Goal: Information Seeking & Learning: Compare options

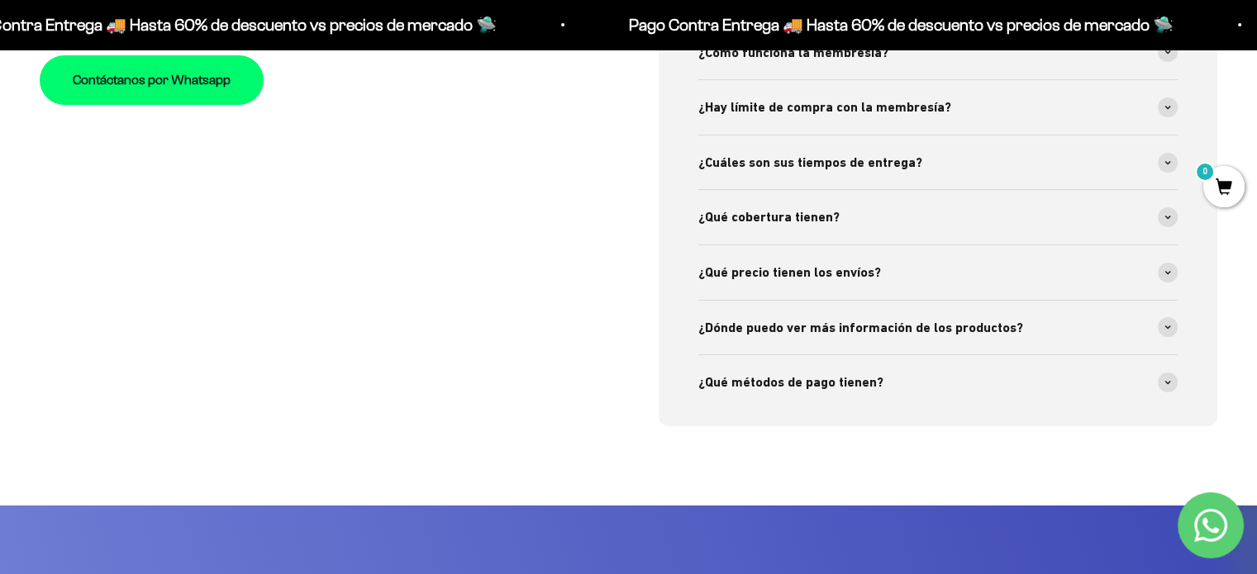
scroll to position [5953, 0]
click at [471, 232] on div "Preguntas Frecuentes Nuestro servicio de atención al cliente está disponible de…" at bounding box center [319, 162] width 559 height 527
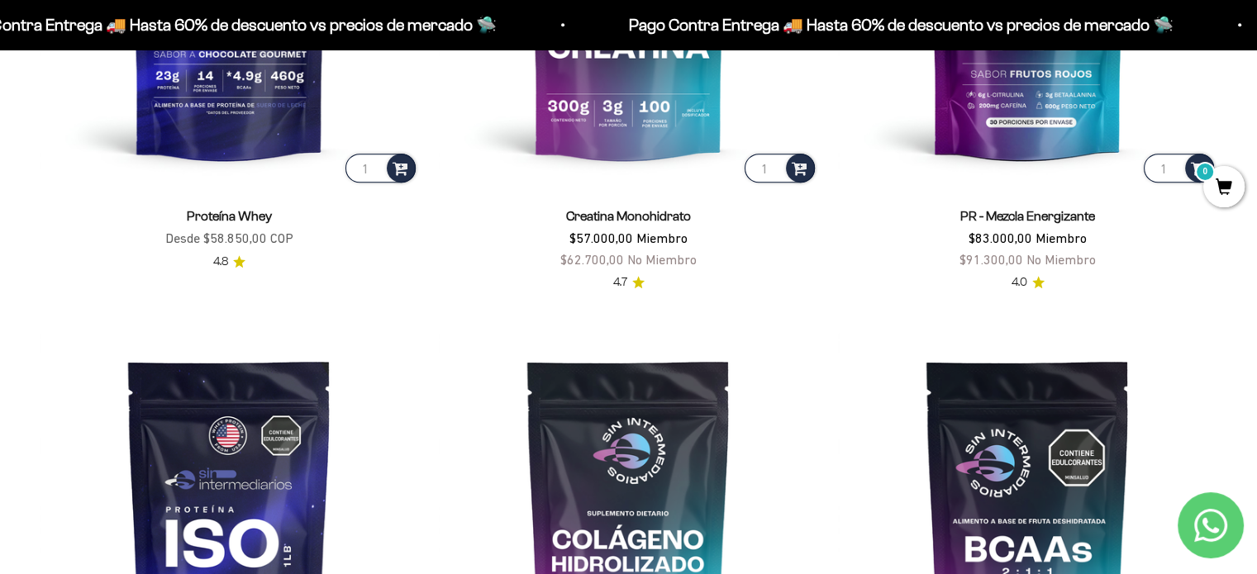
scroll to position [747, 0]
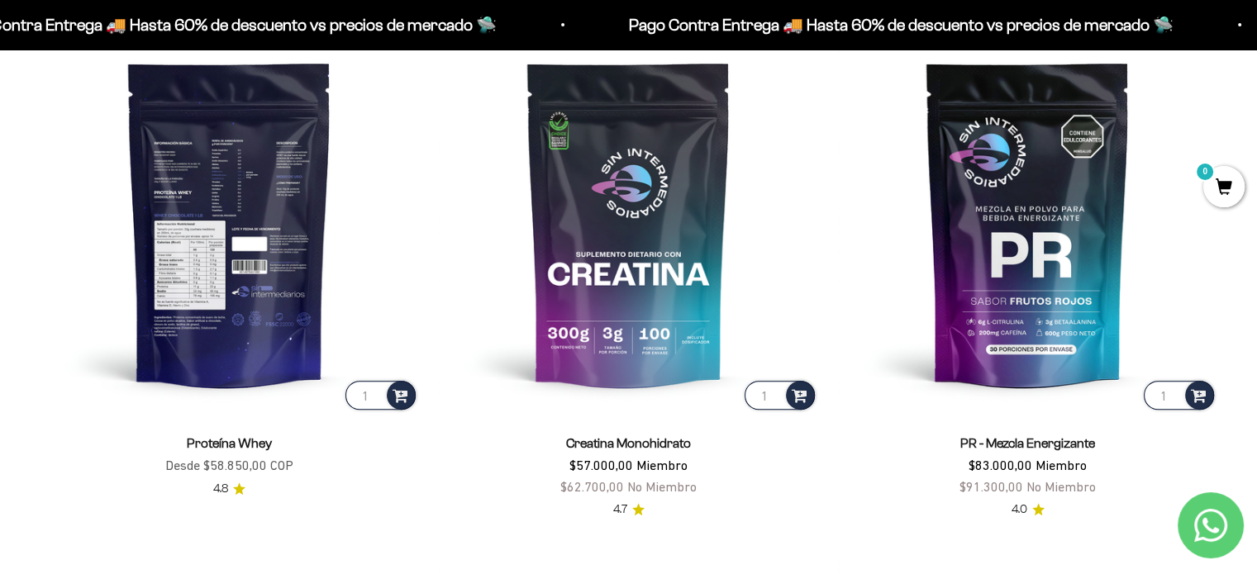
click at [253, 240] on img at bounding box center [229, 223] width 379 height 379
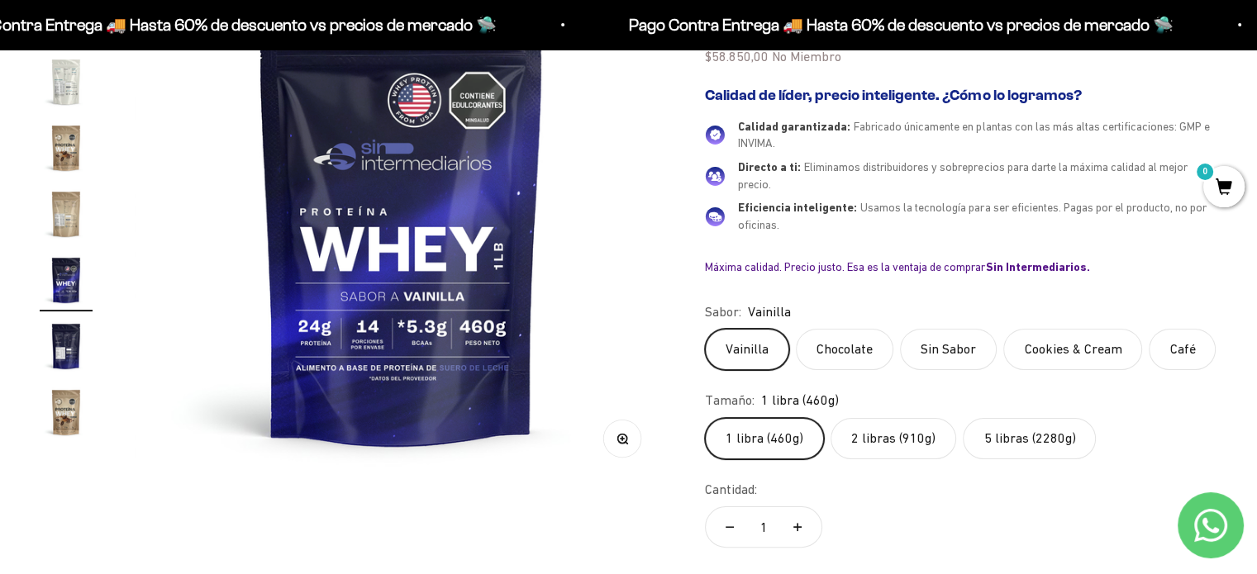
scroll to position [165, 0]
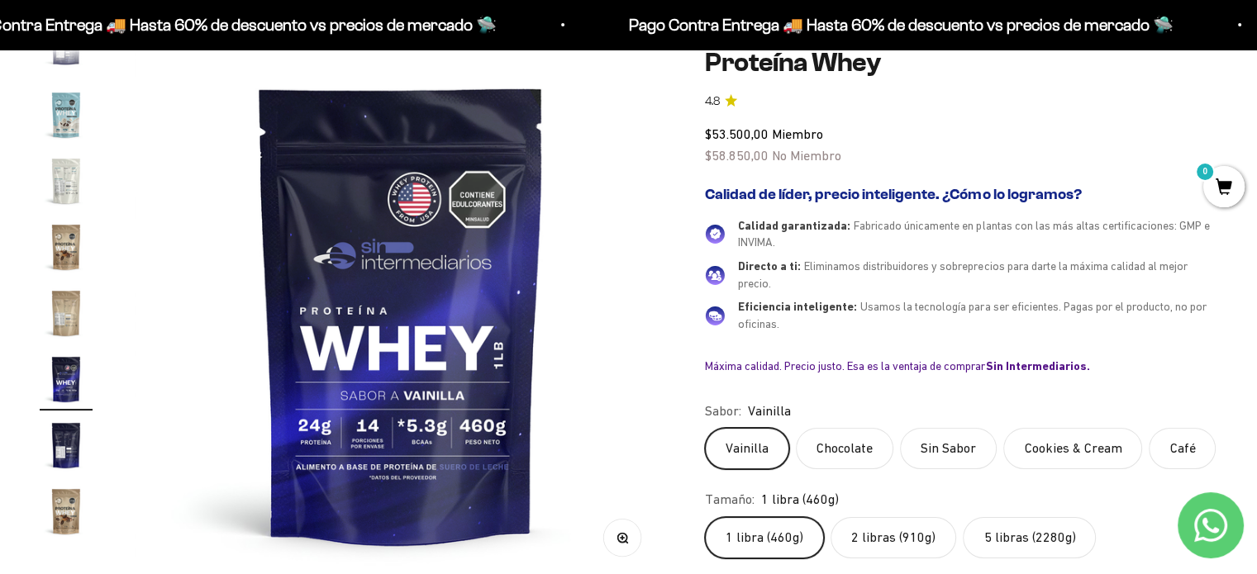
click at [959, 465] on label "Sin Sabor" at bounding box center [948, 448] width 97 height 41
click at [705, 428] on input "Sin Sabor" at bounding box center [704, 427] width 1 height 1
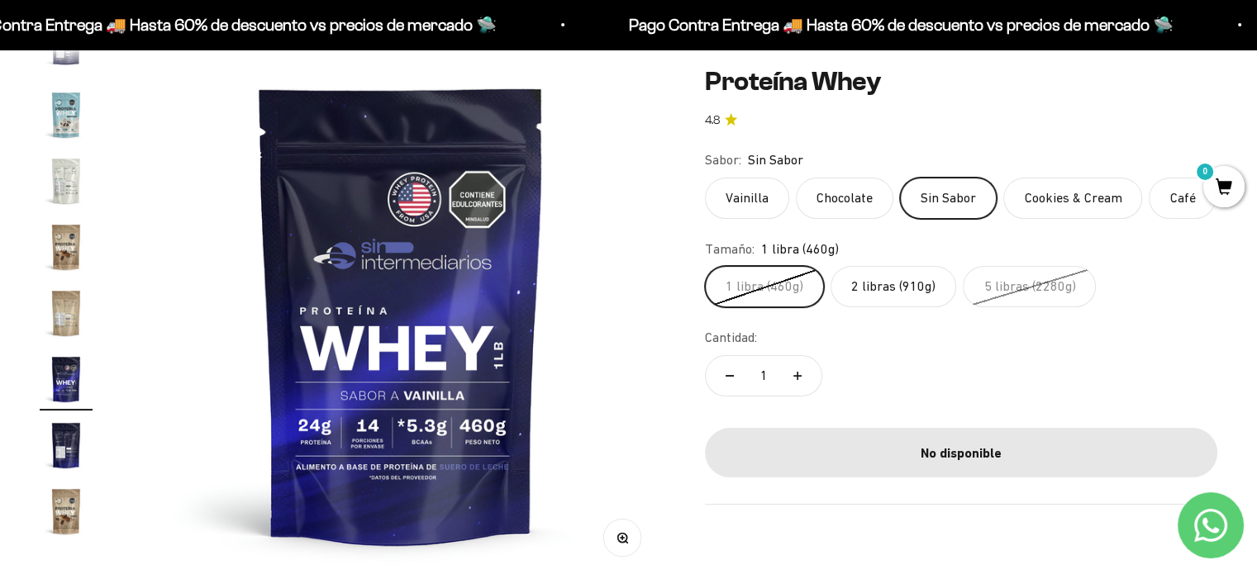
click at [1058, 195] on label "Cookies & Cream" at bounding box center [1072, 197] width 139 height 41
click at [705, 177] on input "Cookies & Cream" at bounding box center [704, 176] width 1 height 1
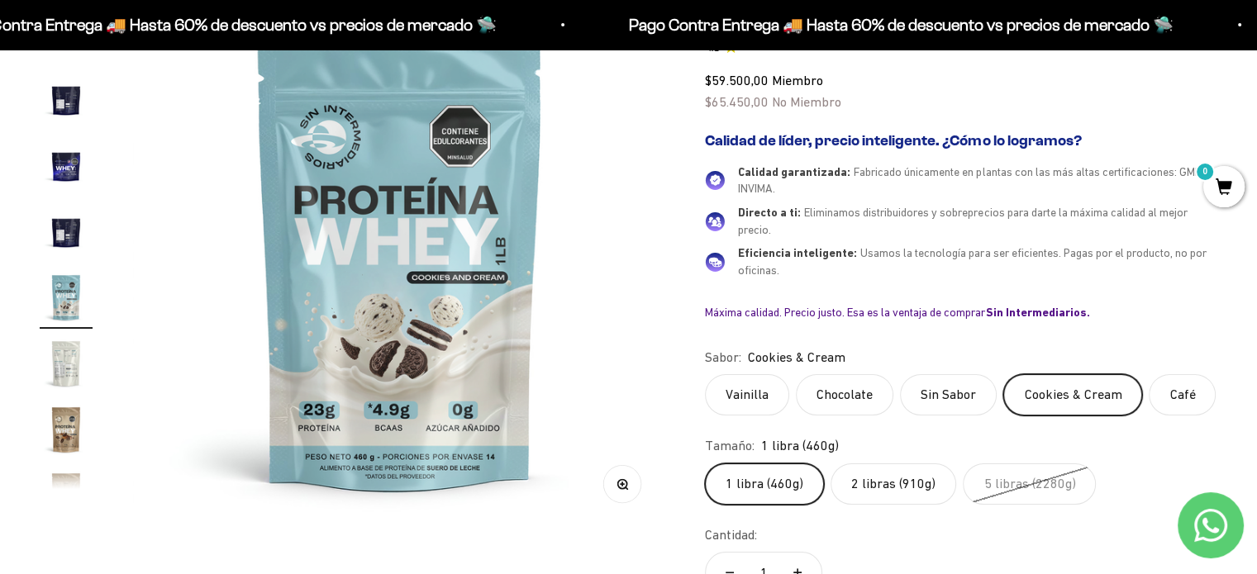
scroll to position [248, 0]
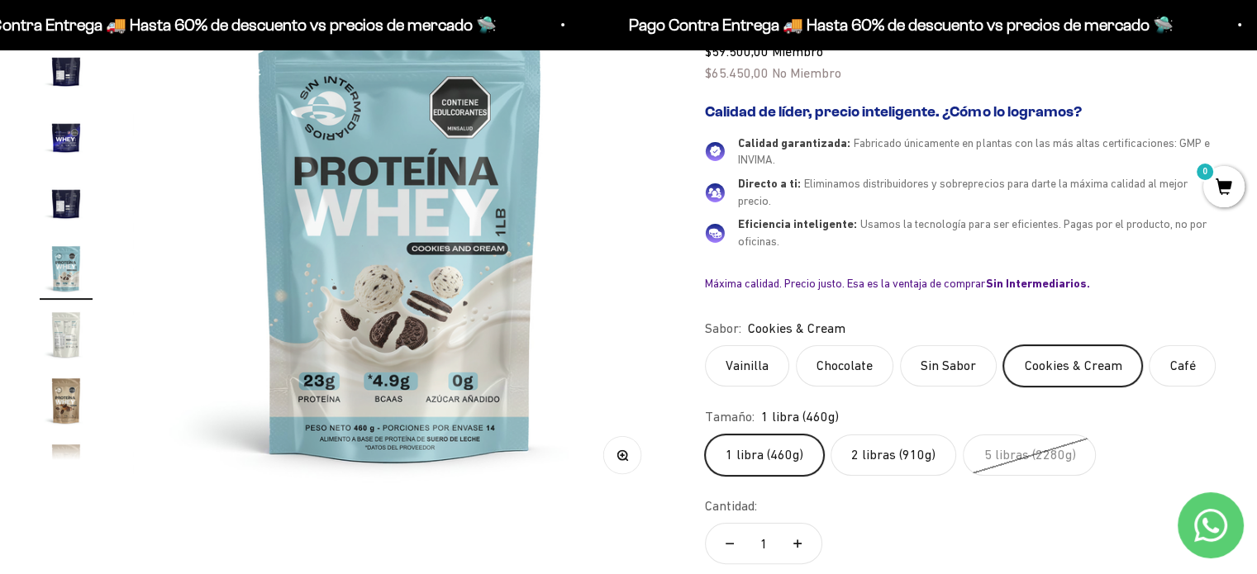
click at [1174, 373] on label "Café" at bounding box center [1182, 365] width 67 height 41
click at [705, 345] on input "Café" at bounding box center [704, 345] width 1 height 1
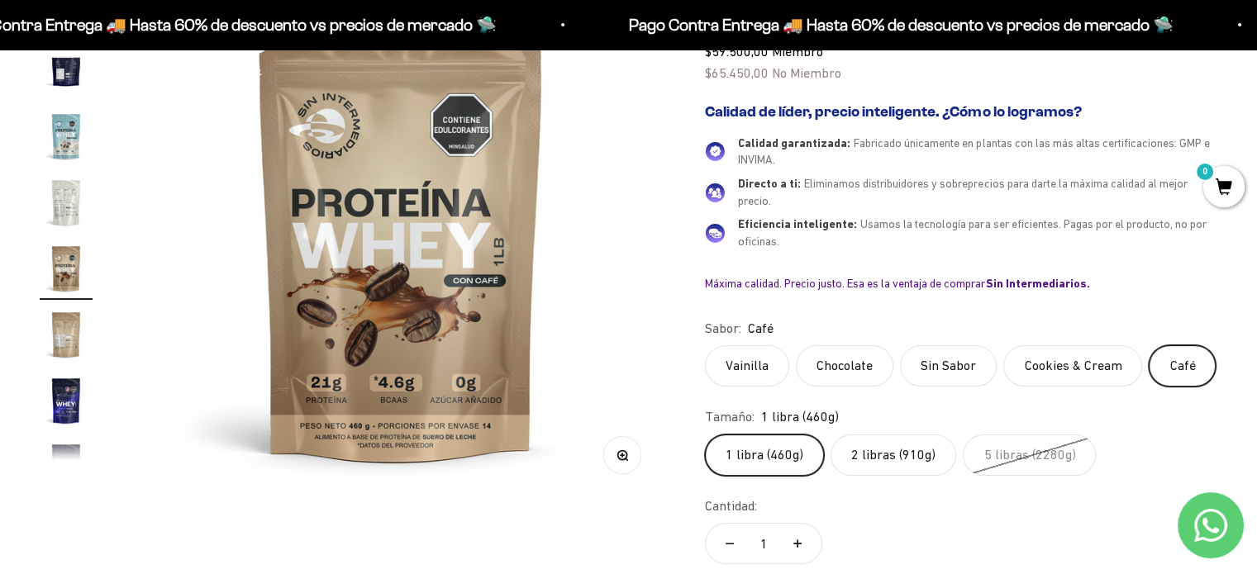
click at [1097, 367] on label "Cookies & Cream" at bounding box center [1072, 365] width 139 height 41
click at [705, 345] on input "Cookies & Cream" at bounding box center [704, 345] width 1 height 1
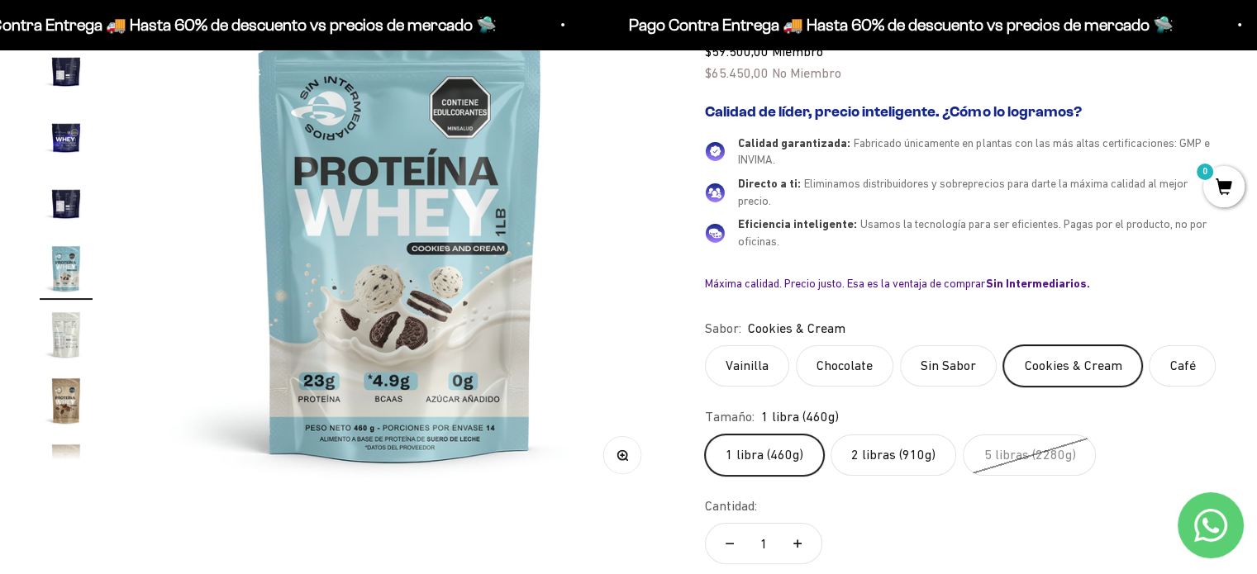
click at [933, 363] on label "Sin Sabor" at bounding box center [948, 365] width 97 height 41
click at [705, 345] on input "Sin Sabor" at bounding box center [704, 345] width 1 height 1
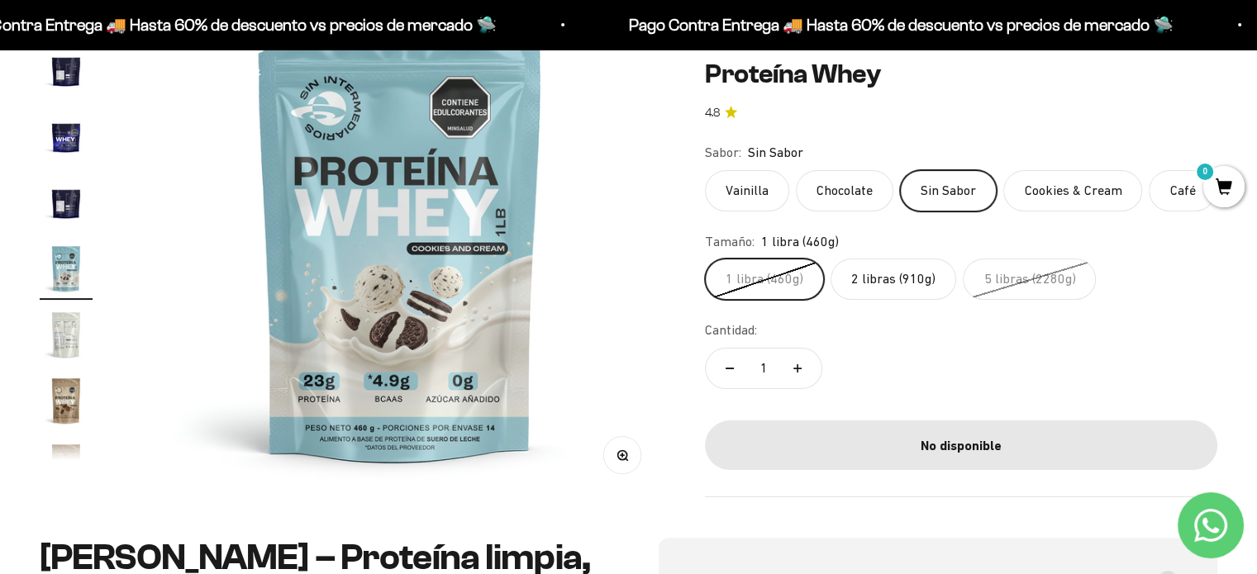
click at [834, 204] on label "Chocolate" at bounding box center [845, 190] width 98 height 41
click at [705, 170] on input "Chocolate" at bounding box center [704, 169] width 1 height 1
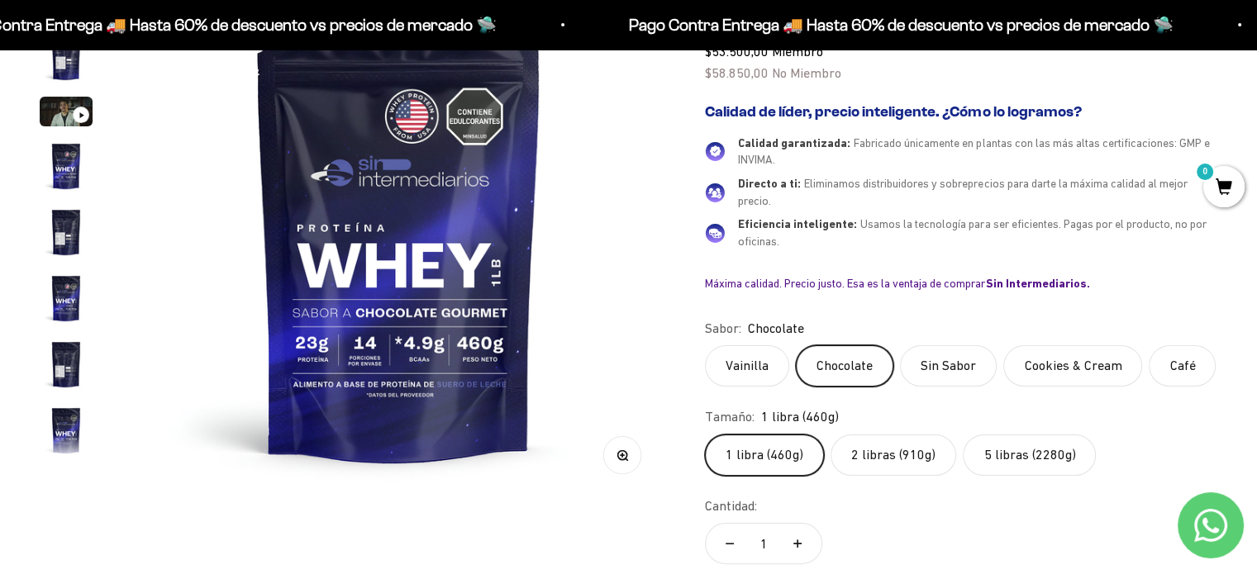
click at [752, 371] on label "Vainilla" at bounding box center [747, 365] width 84 height 41
click at [705, 345] on input "Vainilla" at bounding box center [704, 345] width 1 height 1
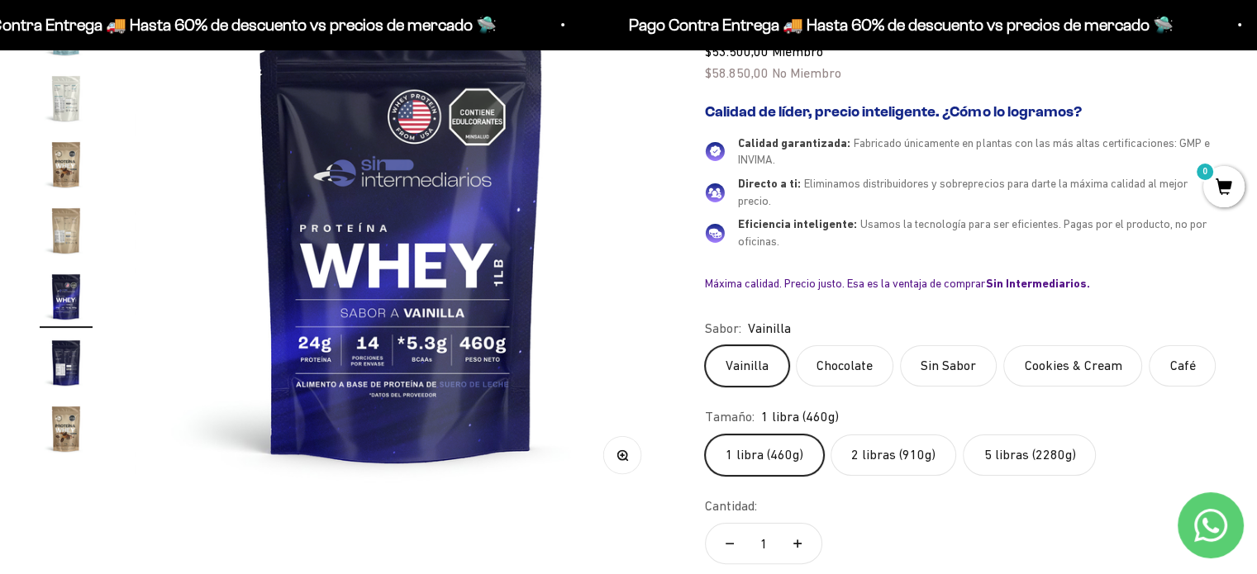
click at [821, 361] on label "Chocolate" at bounding box center [845, 365] width 98 height 41
click at [705, 345] on input "Chocolate" at bounding box center [704, 345] width 1 height 1
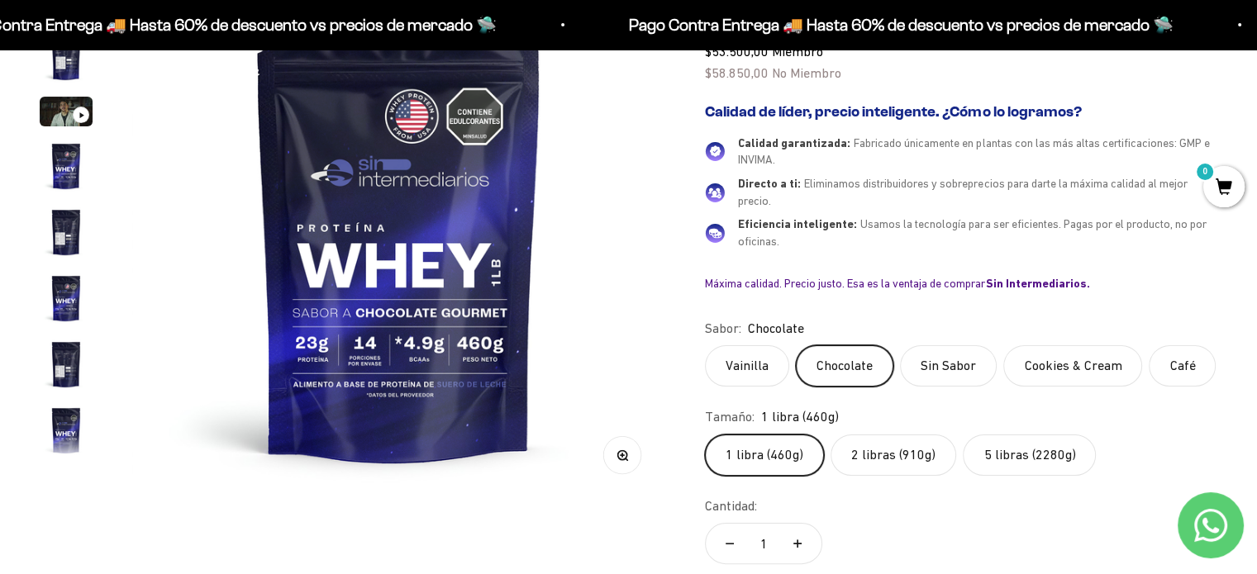
click at [728, 355] on label "Vainilla" at bounding box center [747, 365] width 84 height 41
click at [705, 345] on input "Vainilla" at bounding box center [704, 345] width 1 height 1
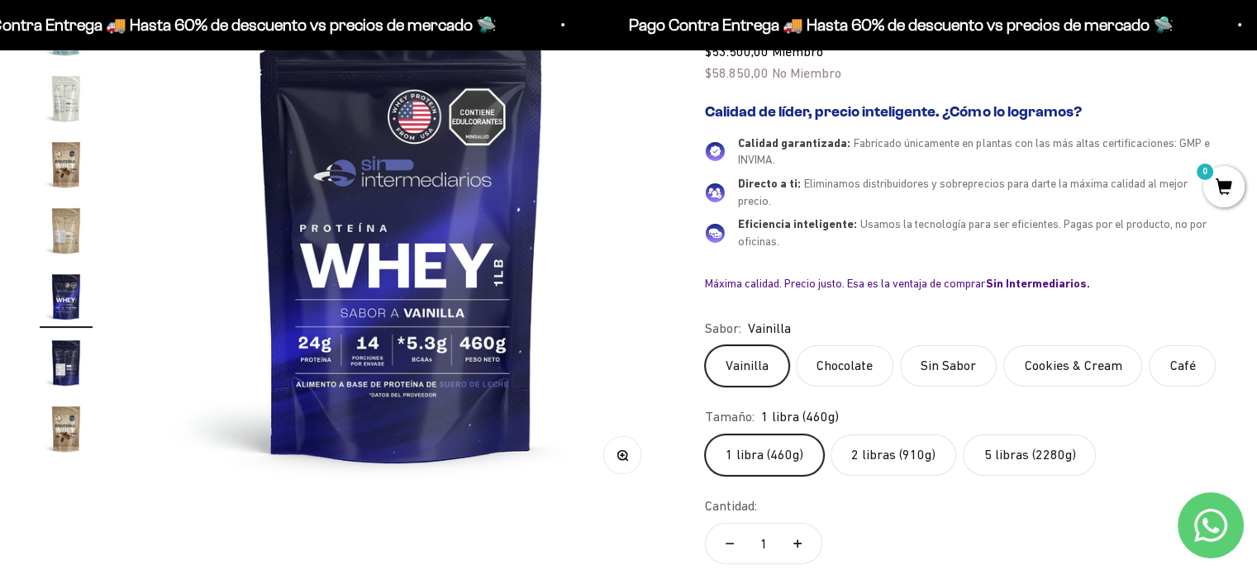
click at [844, 350] on label "Chocolate" at bounding box center [845, 365] width 98 height 41
click at [705, 345] on input "Chocolate" at bounding box center [704, 345] width 1 height 1
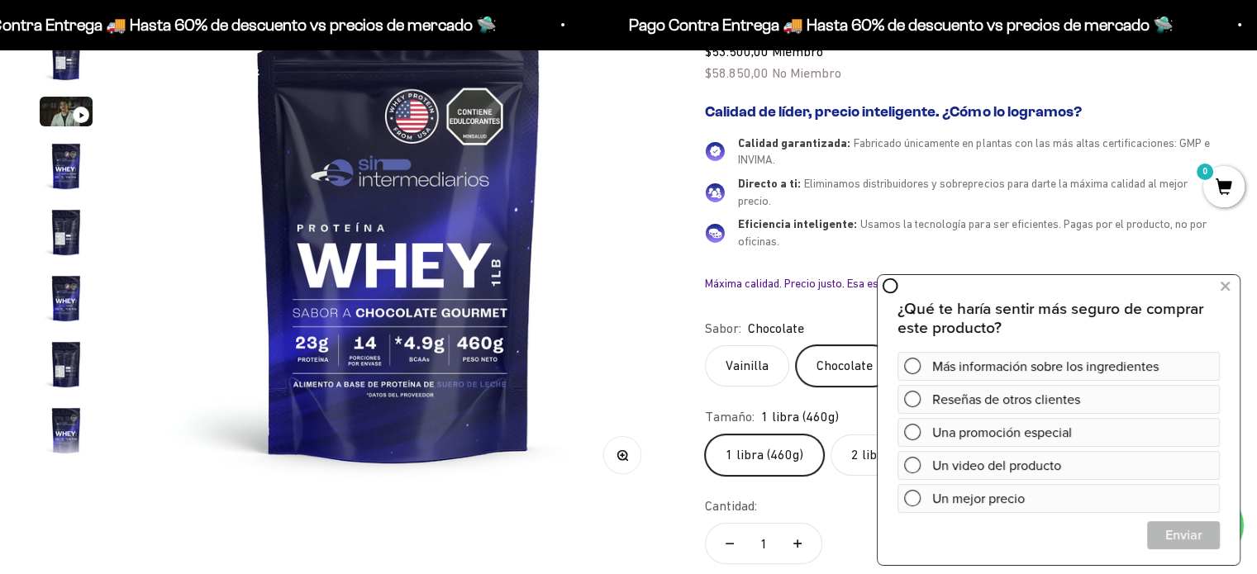
click at [756, 364] on label "Vainilla" at bounding box center [747, 365] width 84 height 41
click at [705, 345] on input "Vainilla" at bounding box center [704, 345] width 1 height 1
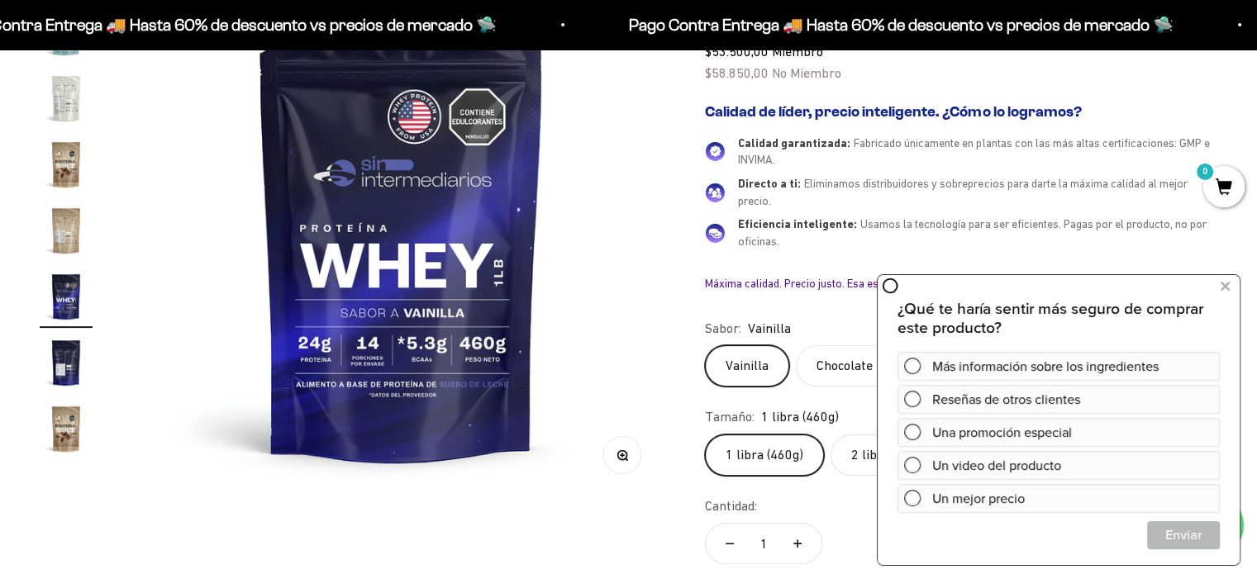
click at [835, 365] on label "Chocolate" at bounding box center [845, 365] width 98 height 41
click at [705, 345] on input "Chocolate" at bounding box center [704, 345] width 1 height 1
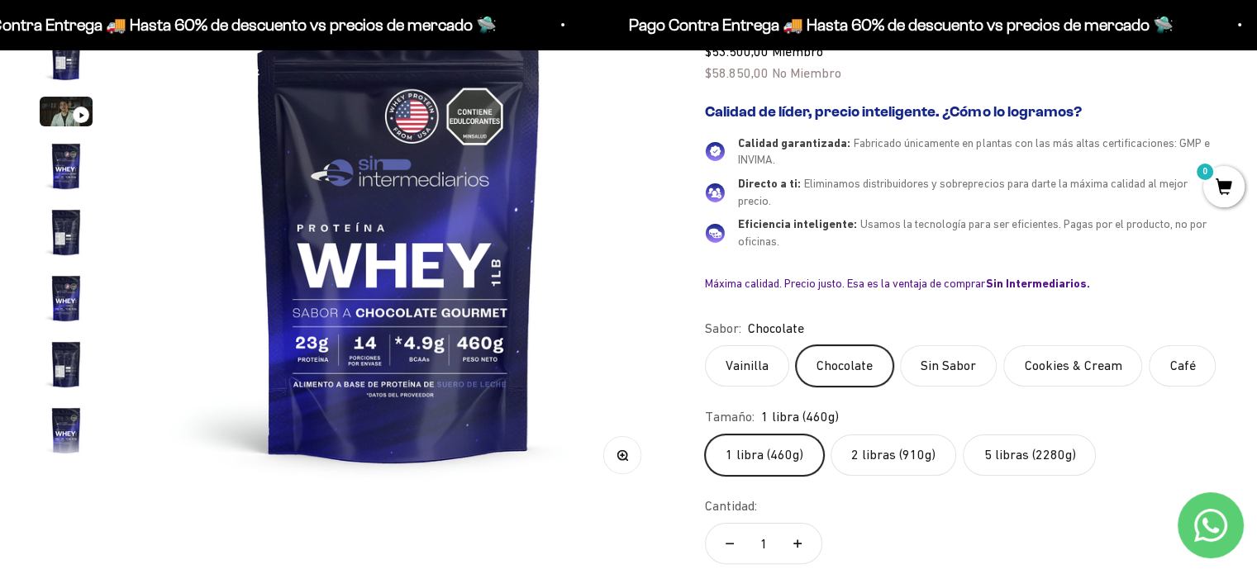
click at [950, 373] on label "Sin Sabor" at bounding box center [948, 365] width 97 height 41
click at [705, 345] on input "Sin Sabor" at bounding box center [704, 345] width 1 height 1
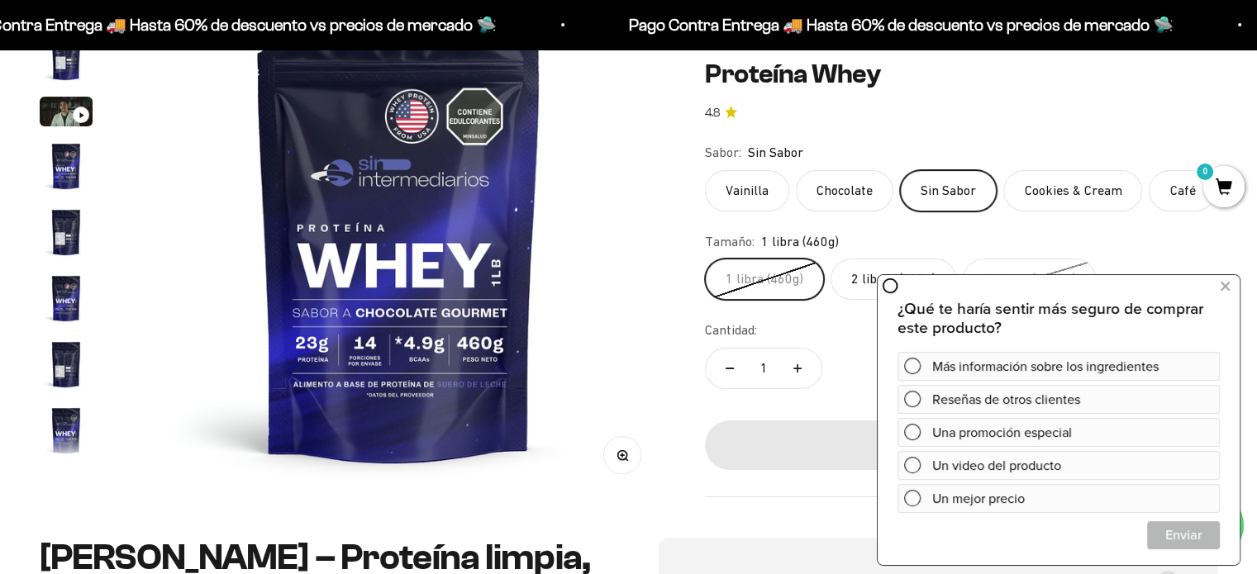
click at [1044, 188] on label "Cookies & Cream" at bounding box center [1072, 190] width 139 height 41
click at [705, 170] on input "Cookies & Cream" at bounding box center [704, 169] width 1 height 1
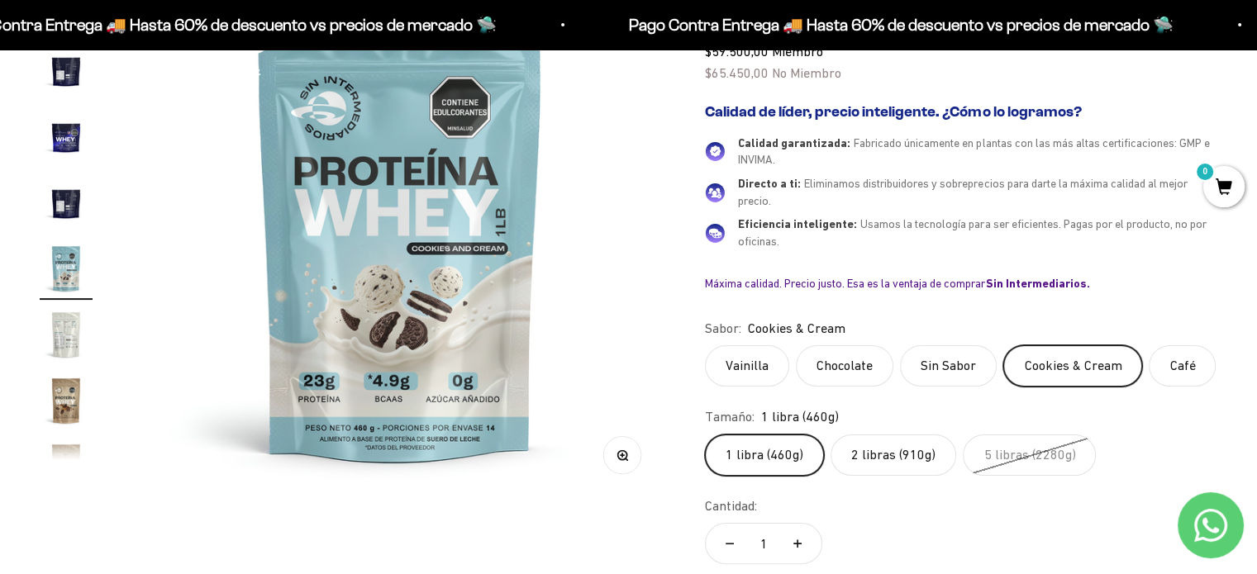
click at [1156, 378] on label "Café" at bounding box center [1182, 365] width 67 height 41
click at [705, 345] on input "Café" at bounding box center [704, 345] width 1 height 1
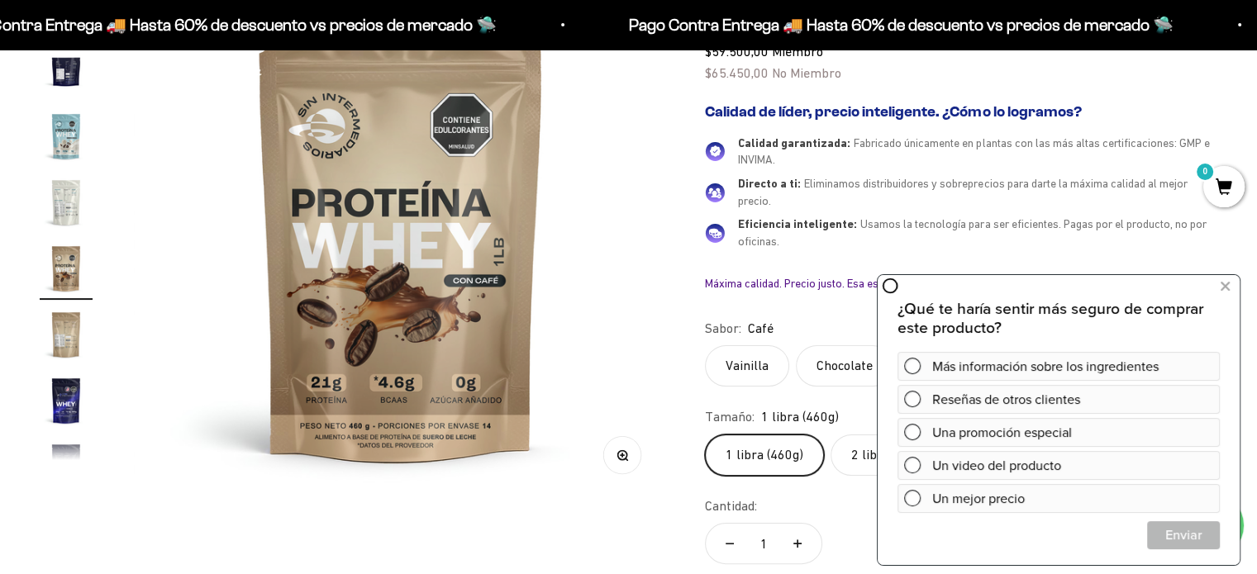
click at [747, 383] on label "Vainilla" at bounding box center [747, 365] width 84 height 41
click at [705, 345] on input "Vainilla" at bounding box center [704, 345] width 1 height 1
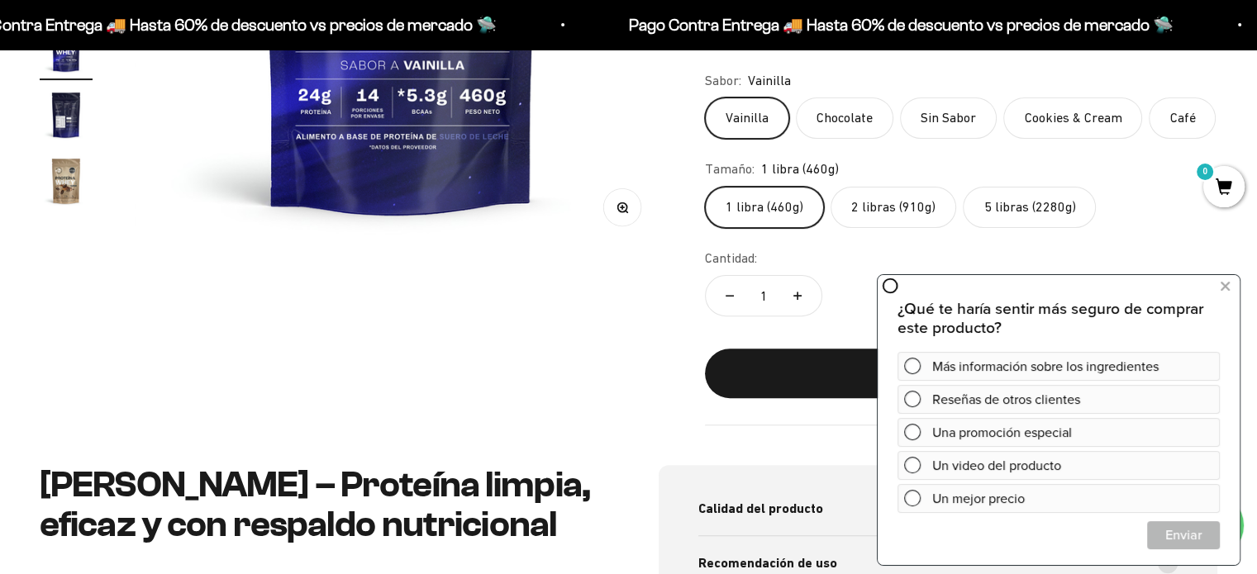
click at [1024, 217] on label "5 libras (2280g)" at bounding box center [1029, 207] width 133 height 41
click at [705, 187] on input "5 libras (2280g)" at bounding box center [704, 186] width 1 height 1
